Goal: Transaction & Acquisition: Purchase product/service

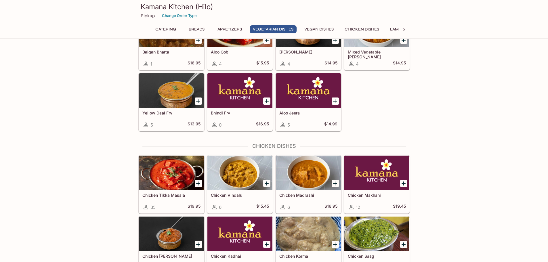
scroll to position [892, 0]
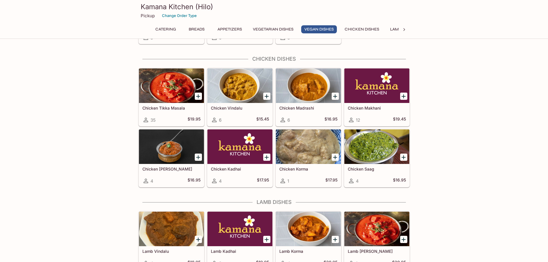
click at [201, 98] on icon "Add Chicken Tikka Masala" at bounding box center [198, 96] width 7 height 7
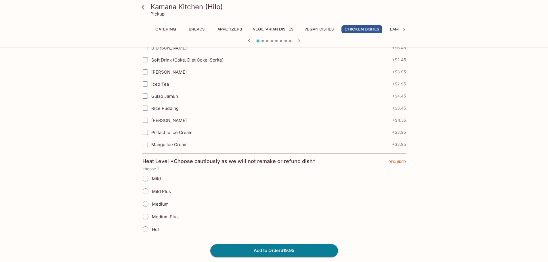
scroll to position [259, 0]
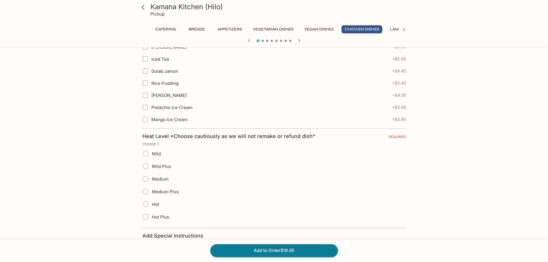
click at [155, 177] on span "Medium" at bounding box center [160, 178] width 17 height 5
click at [152, 177] on input "Medium" at bounding box center [146, 179] width 12 height 12
radio input "true"
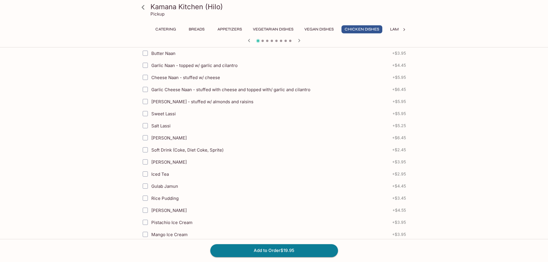
scroll to position [324, 0]
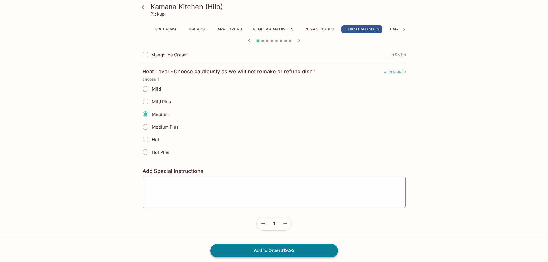
click at [317, 253] on button "Add to Order $19.95" at bounding box center [274, 250] width 128 height 13
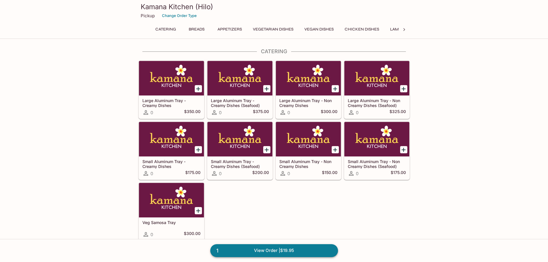
click at [287, 249] on link "1 View Order | $19.95" at bounding box center [274, 250] width 128 height 13
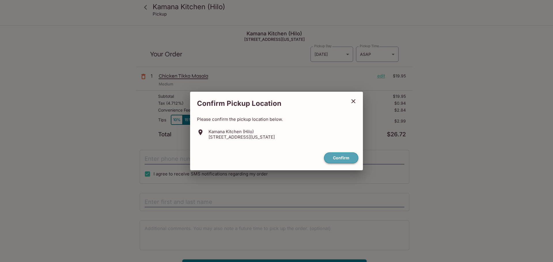
click at [343, 158] on button "Confirm" at bounding box center [341, 158] width 34 height 11
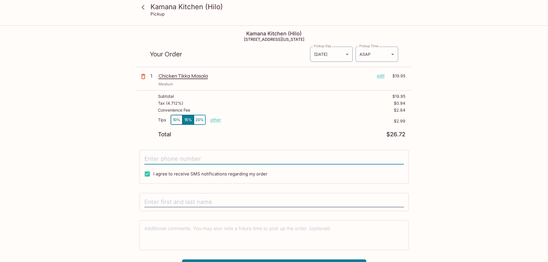
click at [164, 156] on input "tel" at bounding box center [275, 159] width 260 height 11
type input "[PHONE_NUMBER]"
click at [175, 120] on button "10%" at bounding box center [177, 120] width 12 height 10
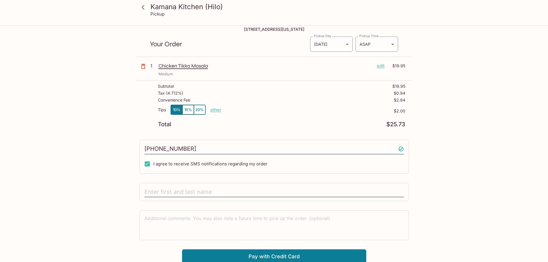
scroll to position [26, 0]
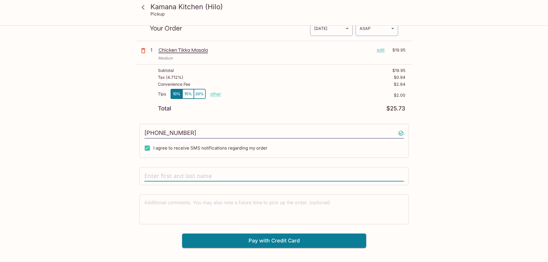
click at [201, 178] on input "text" at bounding box center [275, 176] width 260 height 11
type input "[PERSON_NAME]"
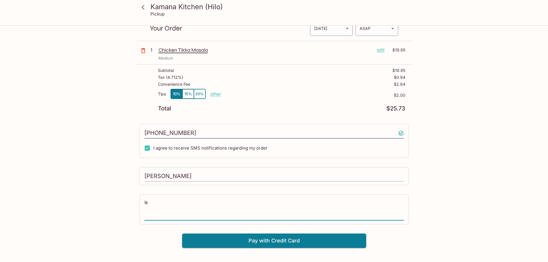
type textarea "Ik"
click at [203, 173] on input "[PERSON_NAME]" at bounding box center [275, 176] width 260 height 11
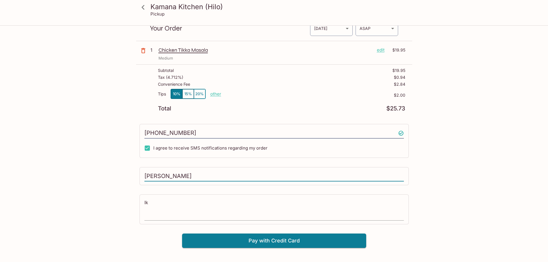
type input "[PERSON_NAME]"
drag, startPoint x: 120, startPoint y: 193, endPoint x: 0, endPoint y: 189, distance: 119.8
click at [1, 189] on div "Kamana Kitchen (Hilo) Pickup Kamana Kitchen (Hilo) [STREET_ADDRESS][US_STATE] Y…" at bounding box center [274, 131] width 548 height 262
click at [461, 208] on div "Kamana Kitchen (Hilo) Pickup Kamana Kitchen (Hilo) [STREET_ADDRESS][US_STATE] Y…" at bounding box center [274, 131] width 548 height 262
click at [270, 241] on button "Pay with Credit Card" at bounding box center [274, 241] width 184 height 14
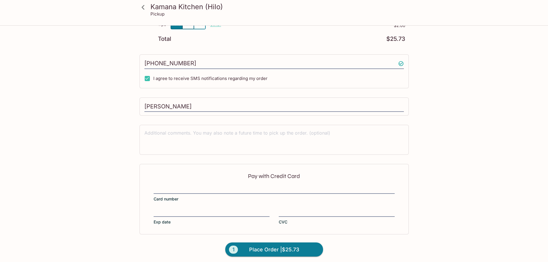
scroll to position [98, 0]
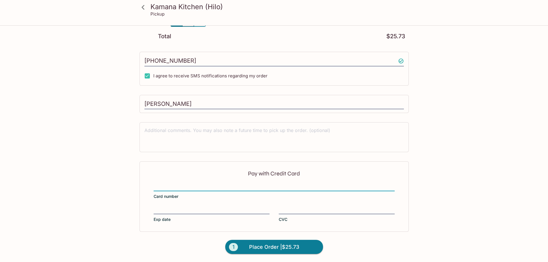
drag, startPoint x: 128, startPoint y: 191, endPoint x: 144, endPoint y: 203, distance: 20.2
click at [128, 191] on div "Kamana Kitchen (Hilo) Pickup Kamana Kitchen (Hilo) [STREET_ADDRESS][US_STATE] Y…" at bounding box center [274, 95] width 369 height 335
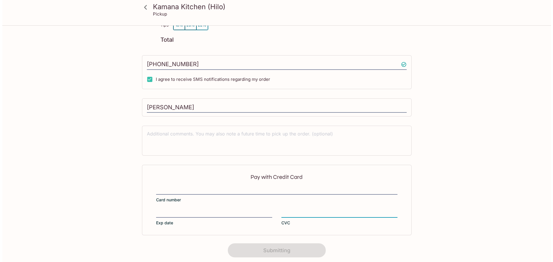
scroll to position [0, 0]
